Goal: Task Accomplishment & Management: Use online tool/utility

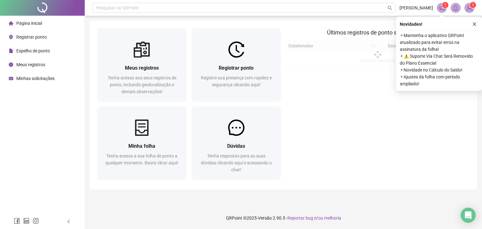
click at [254, 51] on div at bounding box center [236, 49] width 89 height 16
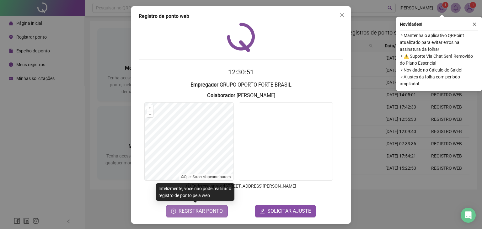
click at [199, 210] on span "REGISTRAR PONTO" at bounding box center [201, 211] width 44 height 8
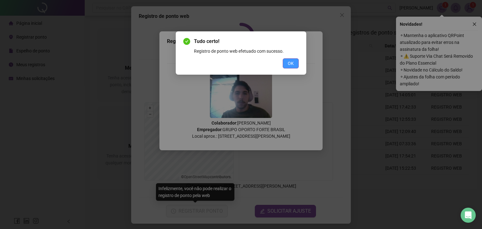
click at [283, 67] on button "OK" at bounding box center [291, 63] width 16 height 10
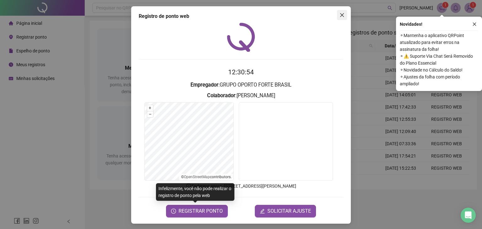
click at [338, 12] on button "Close" at bounding box center [342, 15] width 10 height 10
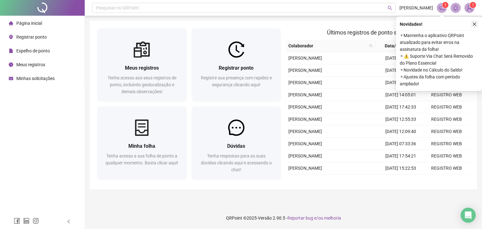
click at [475, 23] on icon "close" at bounding box center [474, 24] width 4 height 4
click at [475, 23] on div "Meus registros Tenha acesso aos seus registros de ponto, incluindo geolocalizaç…" at bounding box center [283, 105] width 387 height 169
